Goal: Information Seeking & Learning: Find specific page/section

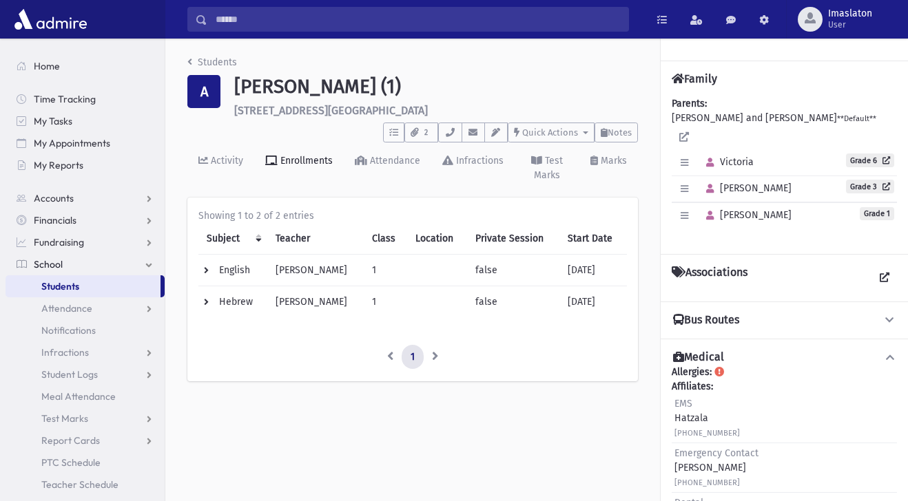
click at [57, 286] on span "Students" at bounding box center [60, 286] width 38 height 12
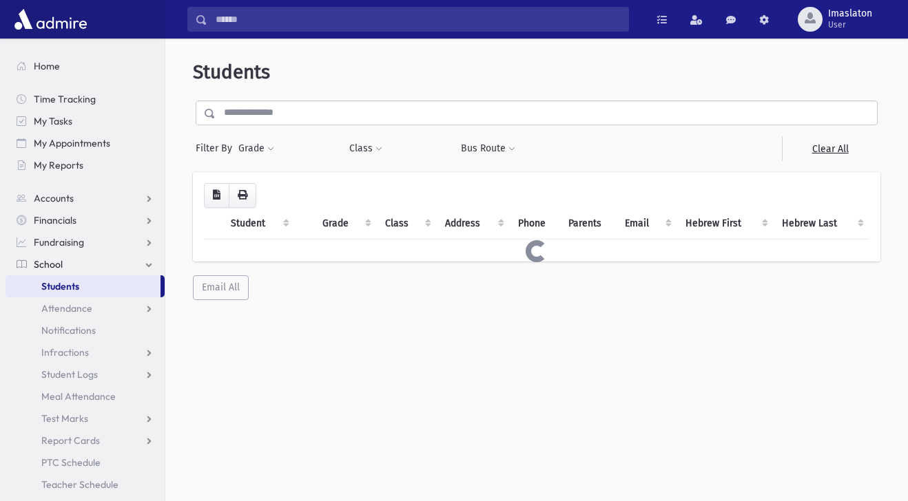
click at [421, 230] on th "Class" at bounding box center [407, 224] width 60 height 32
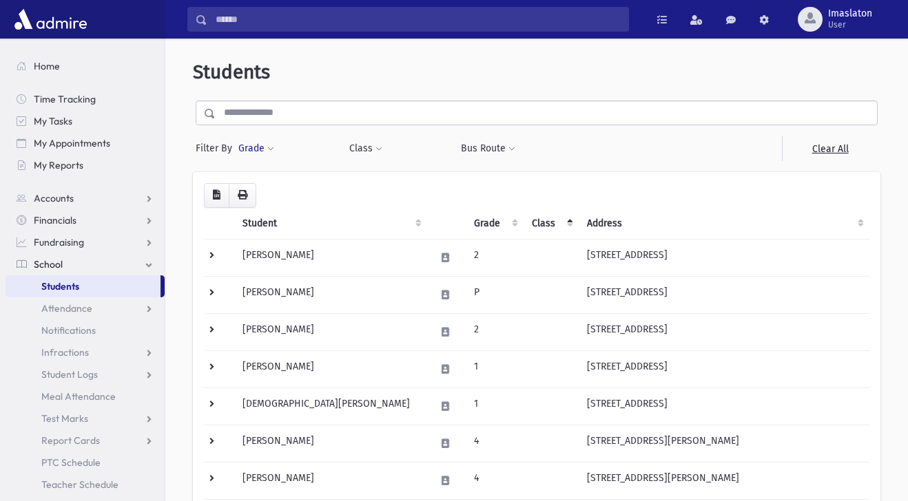
click at [244, 148] on button "Grade" at bounding box center [256, 148] width 37 height 25
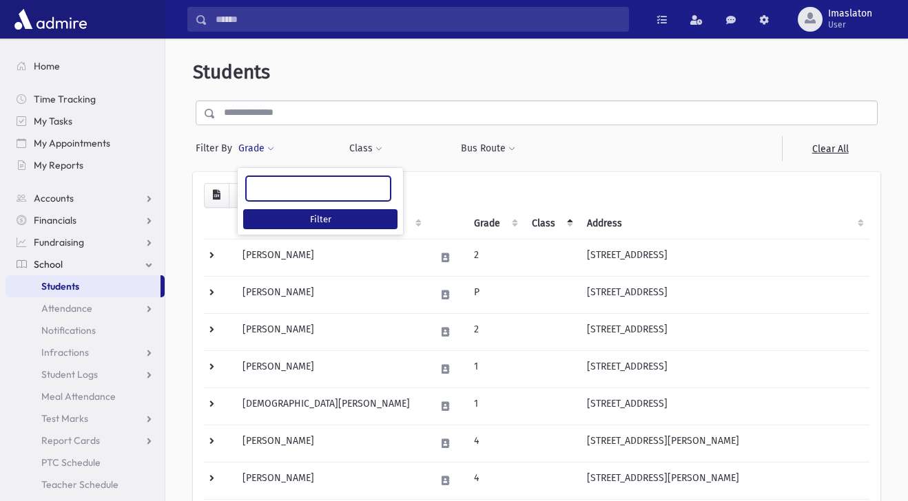
click at [266, 185] on ul at bounding box center [318, 187] width 143 height 21
type input "*"
select select "*"
click at [311, 227] on button "Filter" at bounding box center [320, 219] width 154 height 20
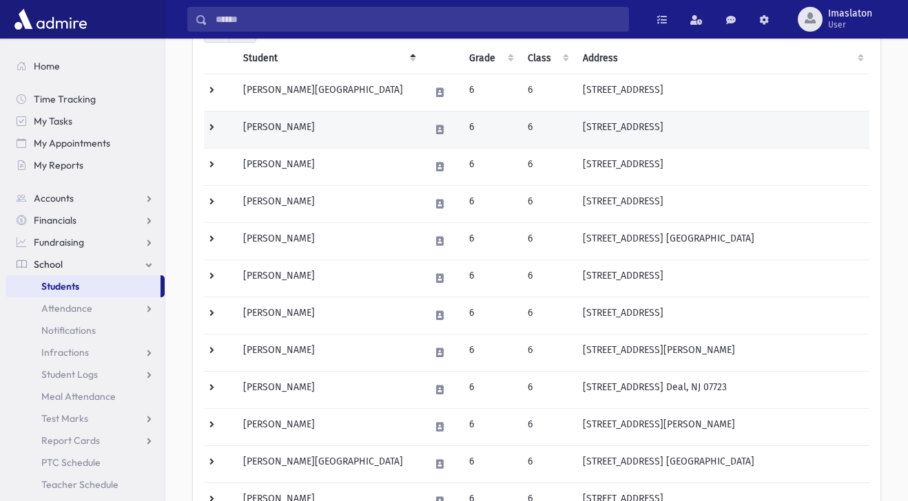
scroll to position [445, 0]
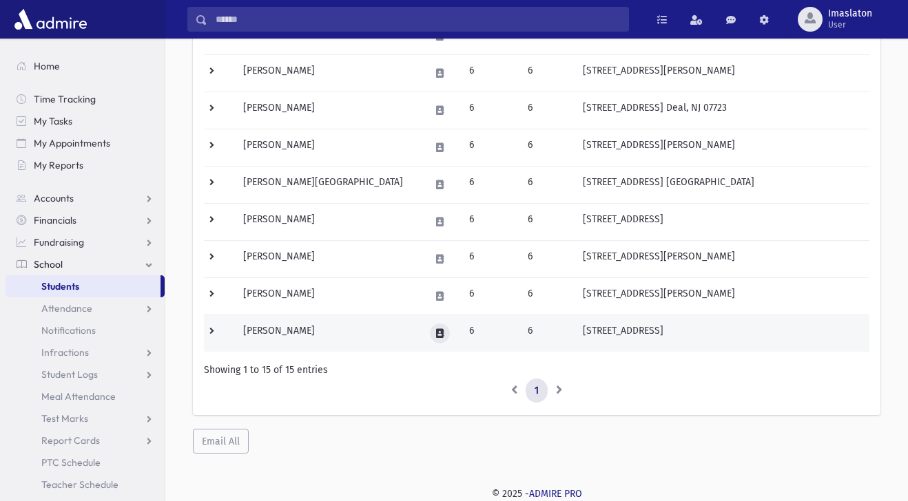
click at [436, 333] on icon at bounding box center [440, 333] width 8 height 9
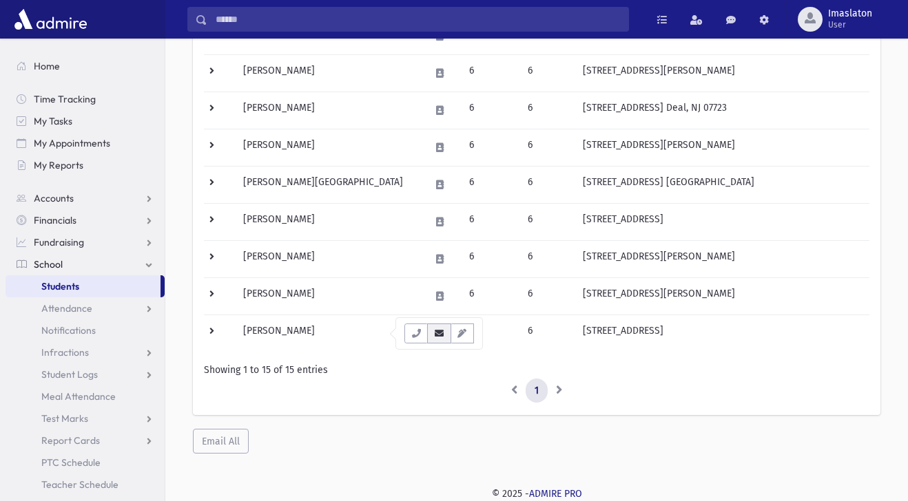
click at [439, 333] on icon "button" at bounding box center [438, 333] width 11 height 9
click at [411, 337] on icon "button" at bounding box center [415, 333] width 11 height 9
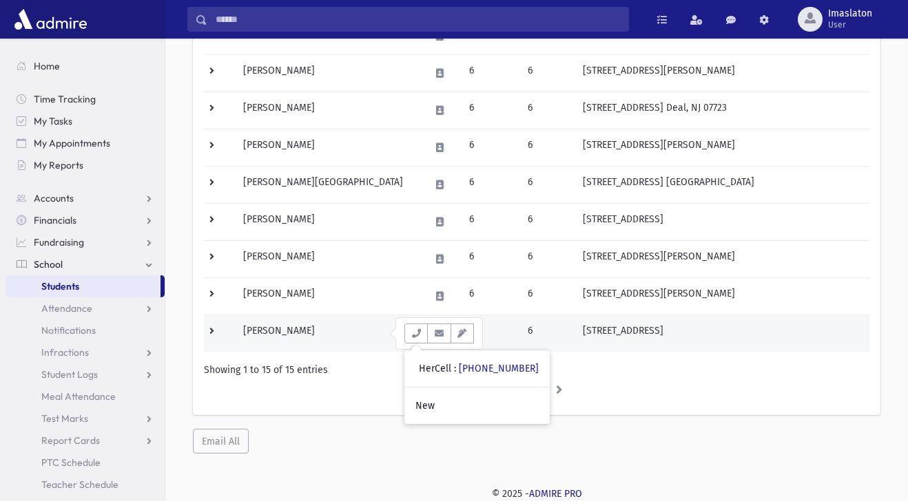
click at [436, 337] on icon at bounding box center [440, 333] width 8 height 9
click at [299, 334] on td "[PERSON_NAME]" at bounding box center [328, 333] width 187 height 37
click at [436, 335] on icon at bounding box center [440, 333] width 8 height 9
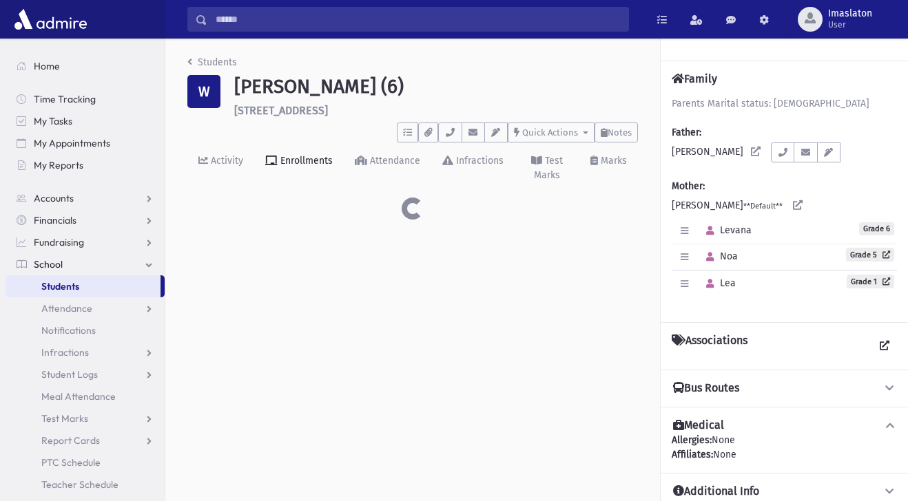
click at [382, 335] on div "Students W Warren, Levana (6) 23 Elm Avenue Long Branch **** To Do's No open ta…" at bounding box center [536, 270] width 742 height 463
